Goal: Communication & Community: Connect with others

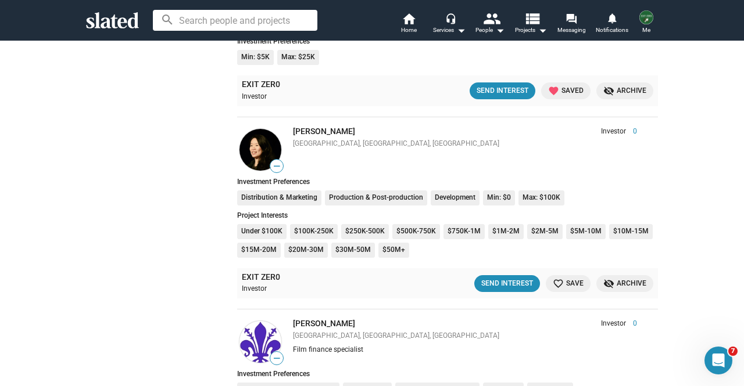
scroll to position [2406, 0]
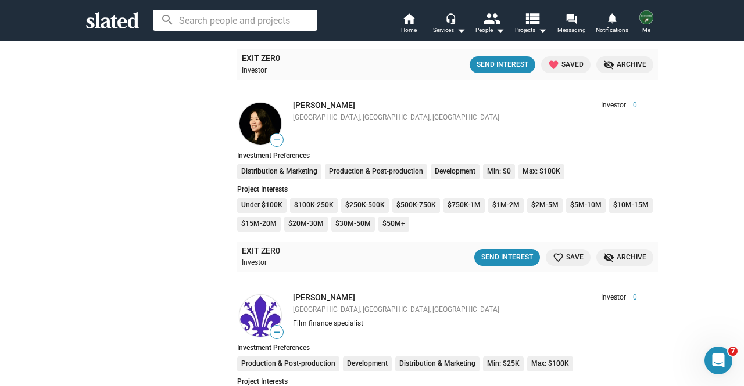
click at [313, 101] on link "Nancy Hua" at bounding box center [324, 105] width 62 height 9
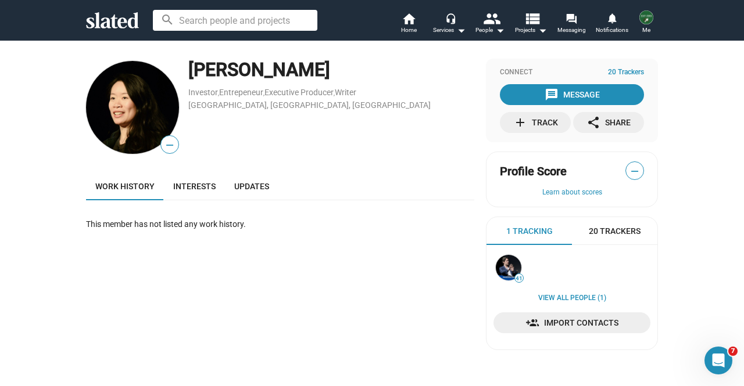
click at [529, 120] on div "add Track" at bounding box center [535, 122] width 45 height 21
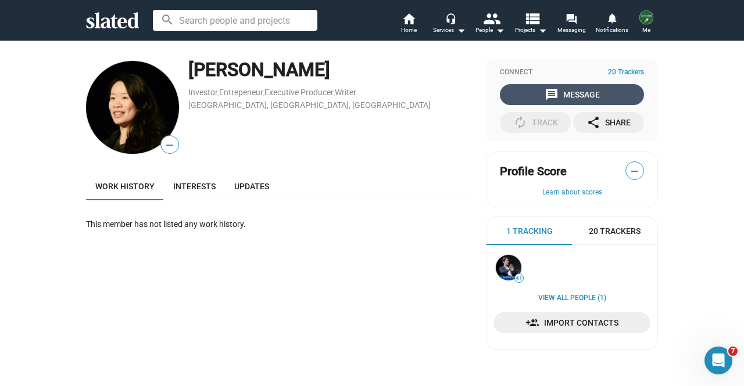
click at [546, 90] on mat-icon "message" at bounding box center [552, 95] width 14 height 14
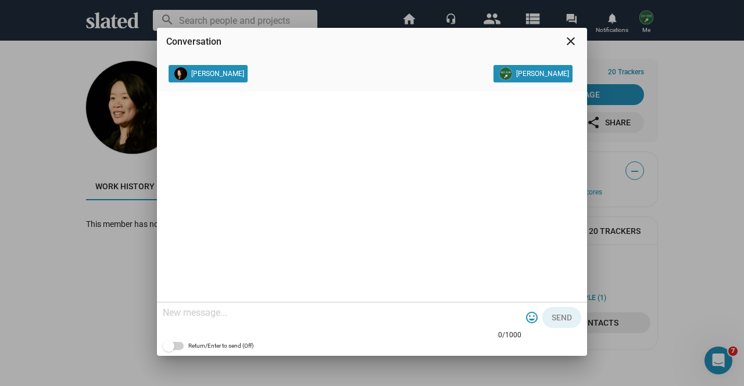
click at [336, 317] on div at bounding box center [342, 314] width 359 height 34
click at [336, 317] on textarea at bounding box center [342, 313] width 359 height 12
paste textarea "My name is Kurt, and I am one of the producers for our film EXIT ZERO, a featur…"
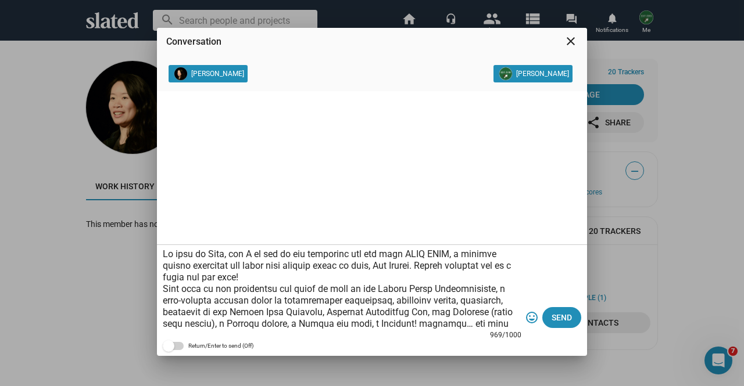
click at [166, 255] on textarea at bounding box center [342, 289] width 359 height 81
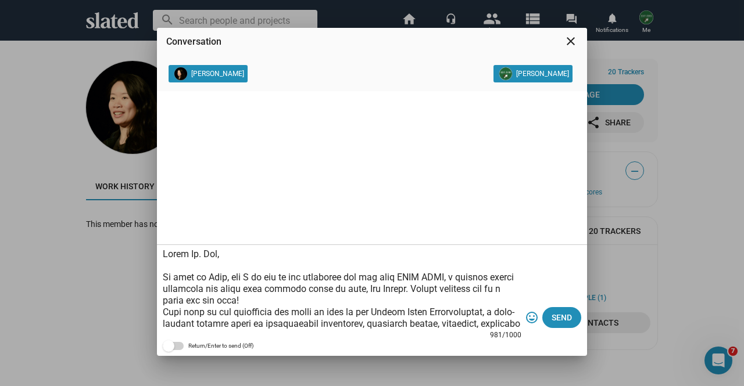
click at [230, 276] on textarea at bounding box center [342, 289] width 359 height 81
click at [331, 300] on textarea at bounding box center [342, 289] width 359 height 81
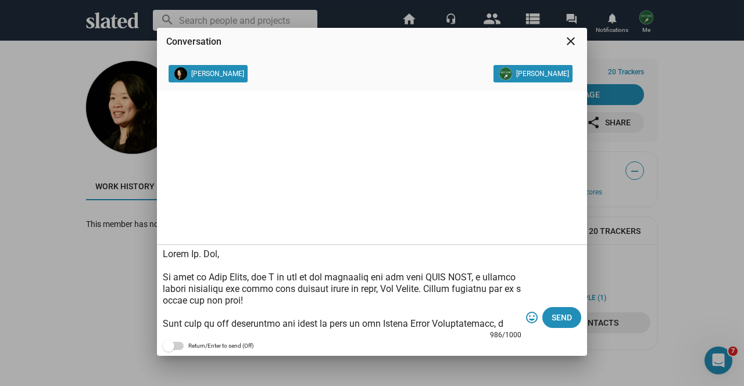
click at [317, 291] on textarea at bounding box center [342, 289] width 359 height 81
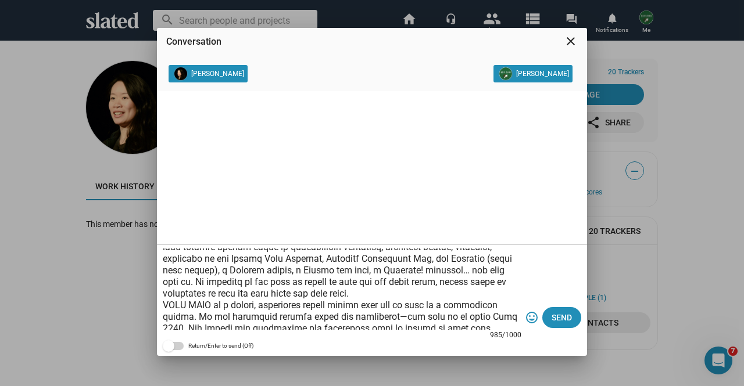
scroll to position [93, 0]
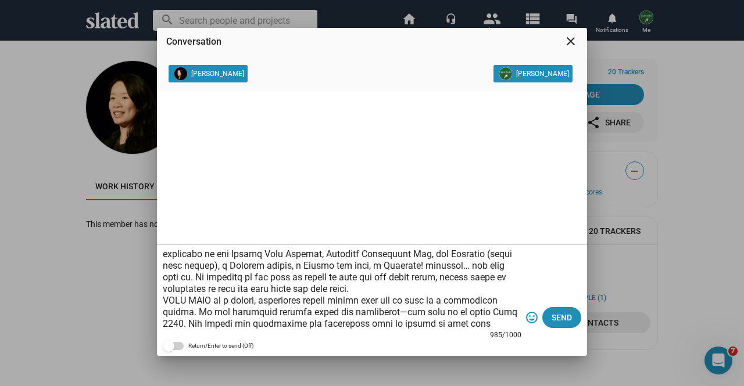
click at [437, 292] on textarea at bounding box center [342, 289] width 359 height 81
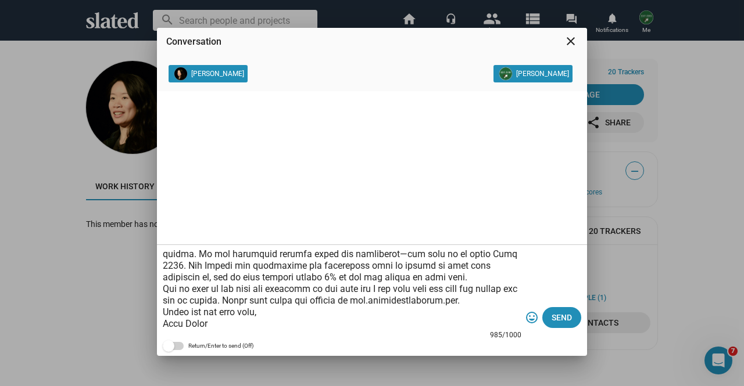
scroll to position [174, 0]
click at [445, 260] on textarea at bounding box center [342, 289] width 359 height 81
click at [443, 263] on textarea at bounding box center [342, 289] width 359 height 81
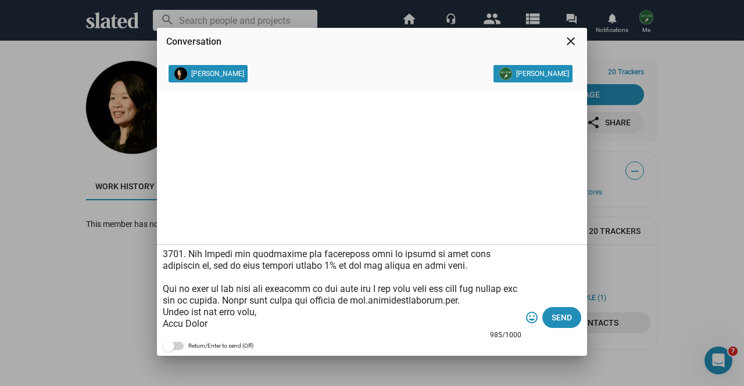
scroll to position [186, 0]
click at [356, 276] on textarea at bounding box center [342, 289] width 359 height 81
click at [510, 288] on textarea at bounding box center [342, 289] width 359 height 81
type textarea "Hello Ms. Hua, My name is Kurt Fried, and I am one of the producers for our fil…"
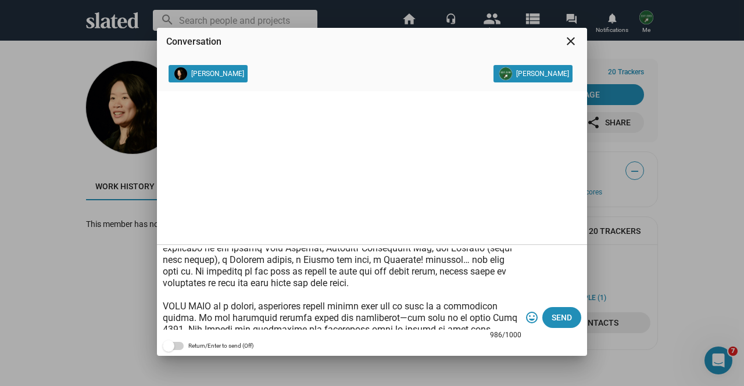
scroll to position [0, 0]
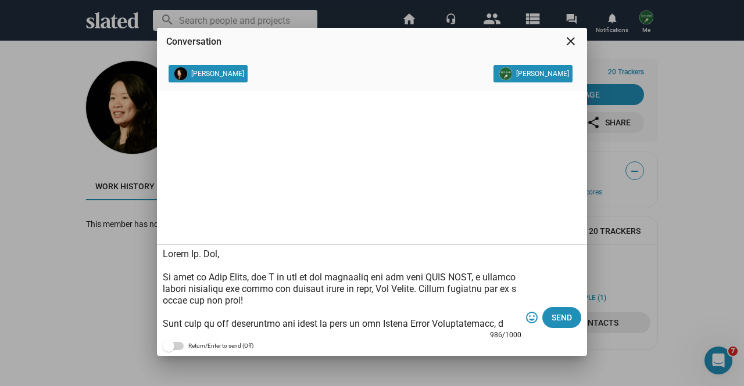
drag, startPoint x: 213, startPoint y: 322, endPoint x: 151, endPoint y: 192, distance: 143.5
click at [151, 192] on div "Conversation close Nancy Hua Kurt Fried 986/1000 tag_faces Send Return/Enter to…" at bounding box center [372, 193] width 744 height 386
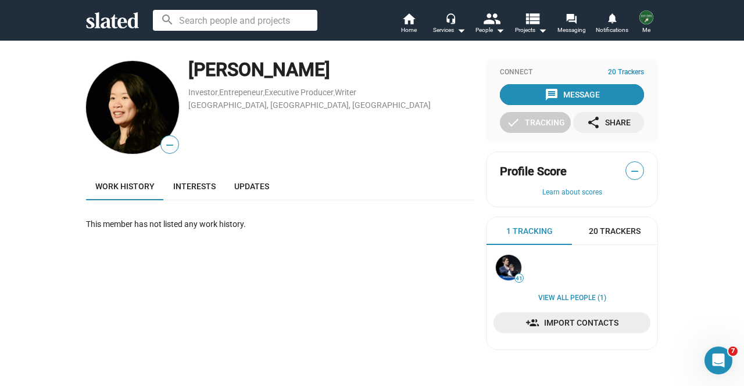
click at [545, 88] on mat-icon "message" at bounding box center [552, 95] width 14 height 14
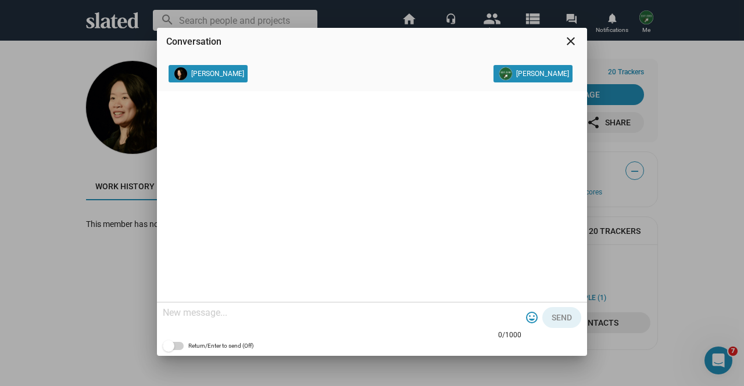
click at [289, 309] on textarea at bounding box center [342, 313] width 359 height 12
paste textarea "My name is Kurt, and I am one of the producers for our film EXIT ZERO, a featur…"
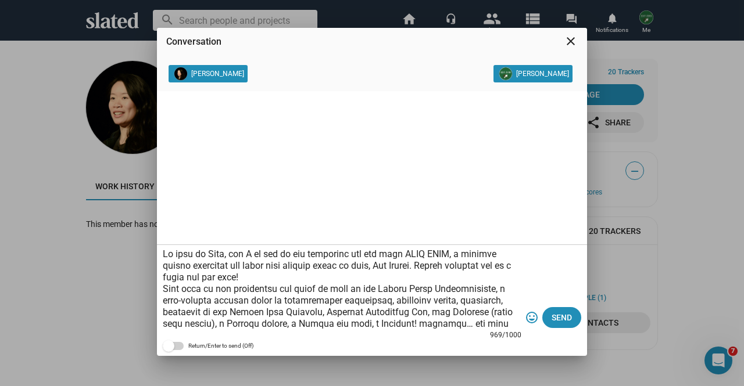
click at [163, 255] on textarea at bounding box center [342, 289] width 359 height 81
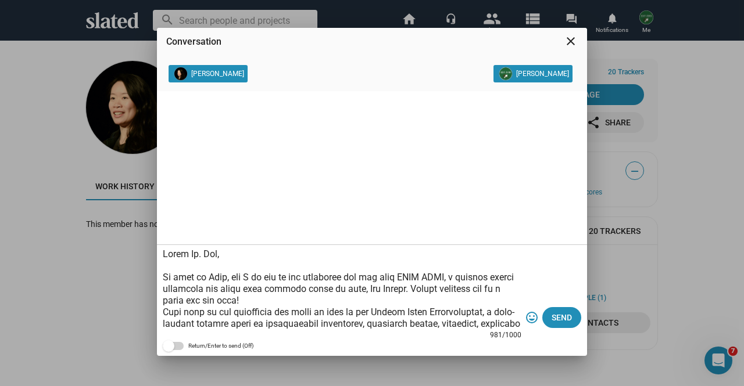
click at [230, 281] on textarea at bounding box center [342, 289] width 359 height 81
click at [337, 301] on textarea at bounding box center [342, 289] width 359 height 81
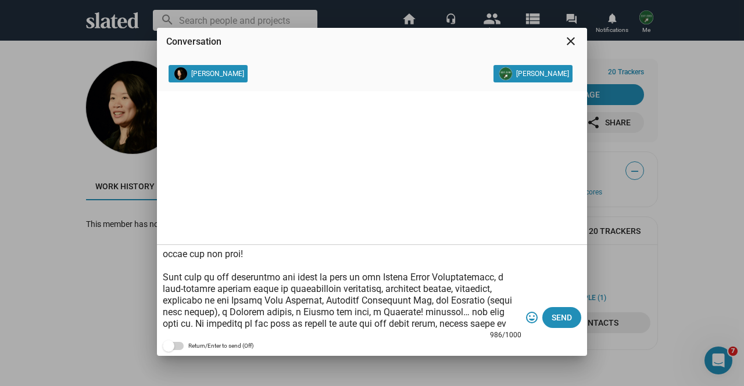
scroll to position [70, 0]
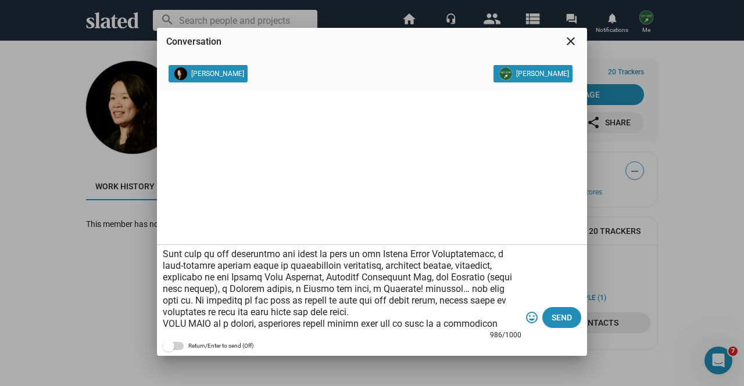
click at [454, 318] on textarea at bounding box center [342, 289] width 359 height 81
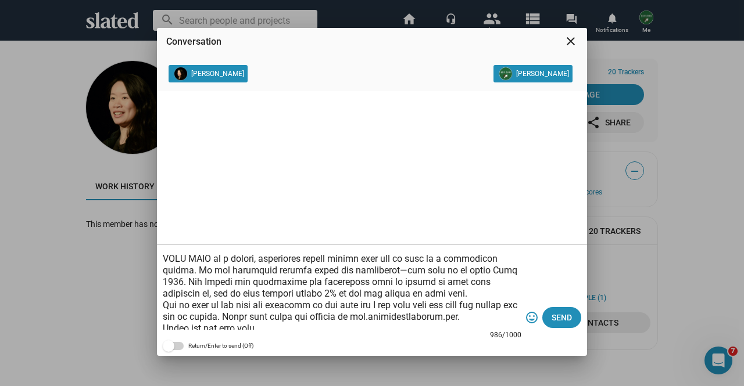
scroll to position [151, 0]
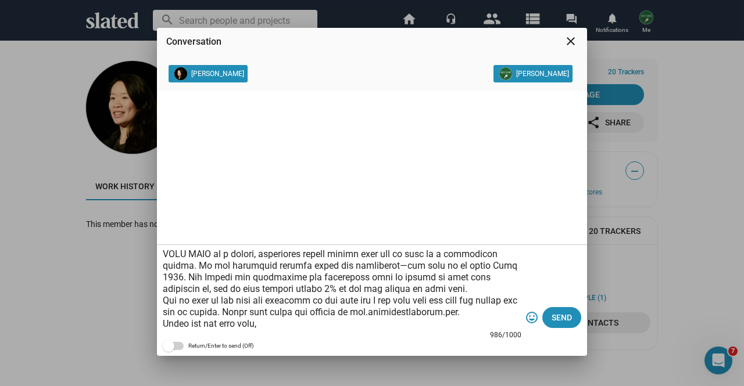
click at [457, 285] on textarea at bounding box center [342, 289] width 359 height 81
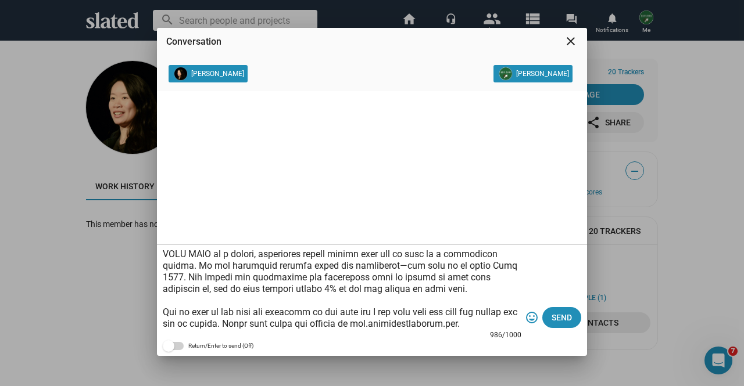
scroll to position [163, 0]
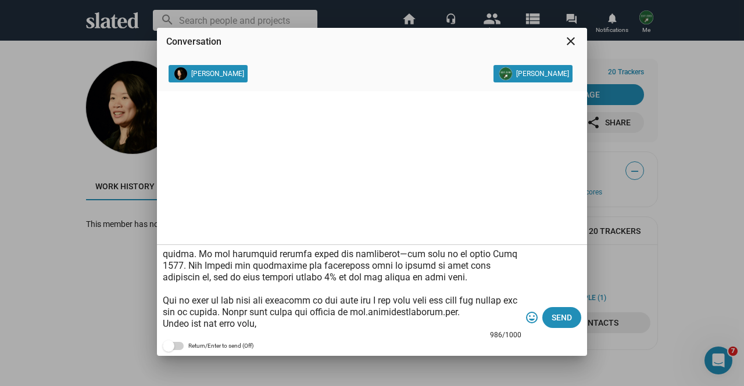
click at [509, 312] on textarea at bounding box center [342, 289] width 359 height 81
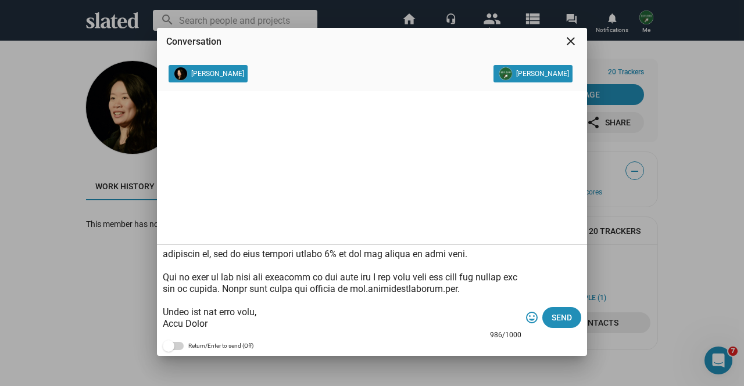
click at [357, 278] on textarea at bounding box center [342, 289] width 359 height 81
type textarea "Hello Ms. Hua, My name is Kurt Fried, and I am one of the producers for our fil…"
click at [552, 318] on span "Send" at bounding box center [562, 317] width 20 height 21
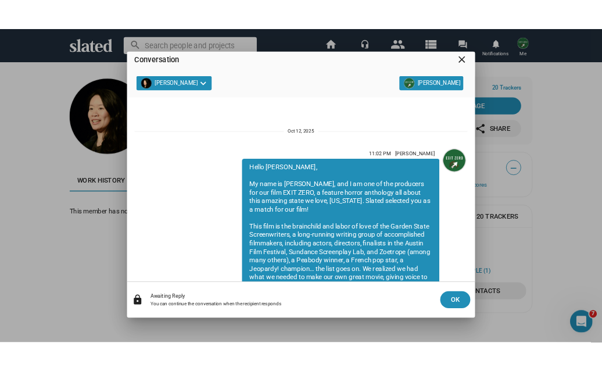
scroll to position [202, 0]
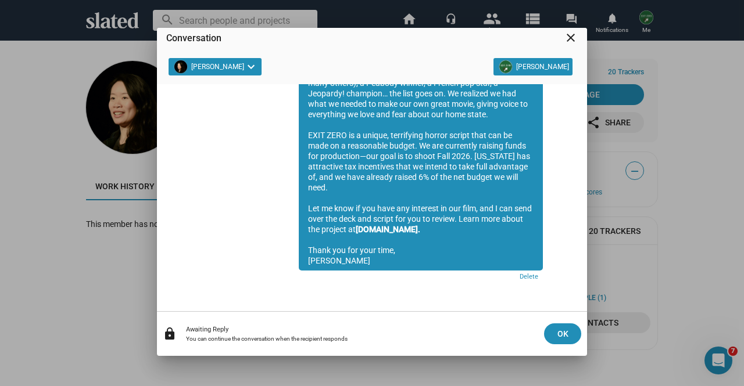
click at [137, 316] on div "Conversation close Nancy Hua keyboard_arrow_down Kurt Fried 11:02 PM Kurt Fried…" at bounding box center [372, 193] width 744 height 386
